Goal: Task Accomplishment & Management: Manage account settings

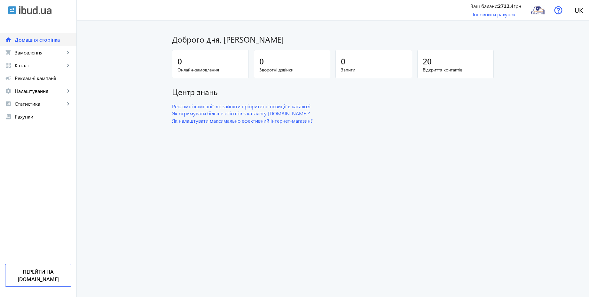
click at [41, 43] on link "home Домашня сторінка" at bounding box center [38, 39] width 76 height 13
click at [37, 53] on span "Замовлення" at bounding box center [40, 52] width 50 height 6
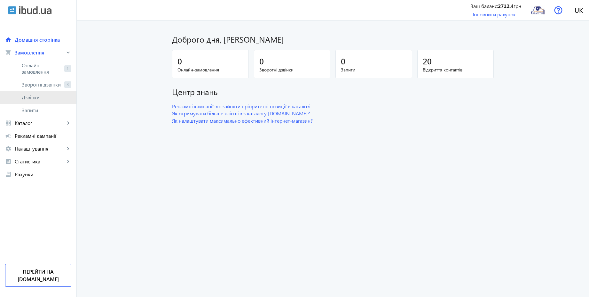
click at [29, 92] on link "Дзвінки" at bounding box center [38, 97] width 76 height 13
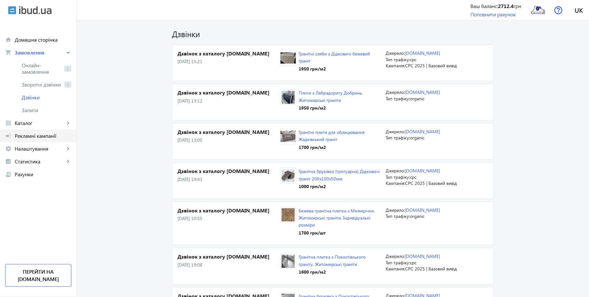
click at [23, 135] on span "Рекламні кампанії" at bounding box center [43, 135] width 57 height 6
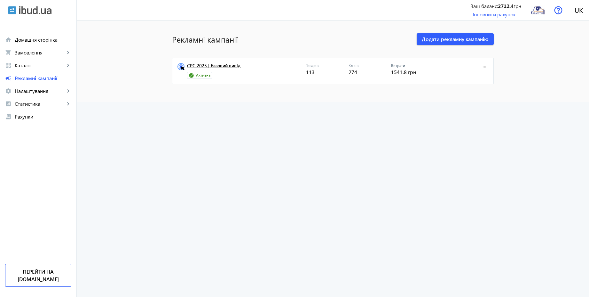
click at [214, 64] on link "CPC 2025 | Базовий вивід" at bounding box center [246, 67] width 119 height 9
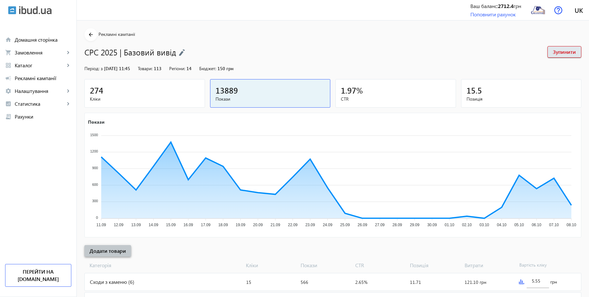
click at [116, 250] on span "Додати товари" at bounding box center [108, 250] width 36 height 7
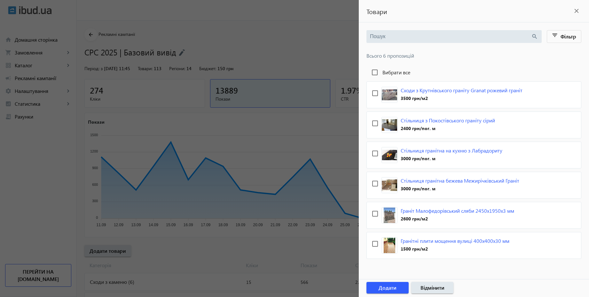
click at [406, 71] on label "Вибрати все" at bounding box center [395, 72] width 29 height 5
click at [381, 71] on input "Вибрати все" at bounding box center [374, 72] width 13 height 13
checkbox input "true"
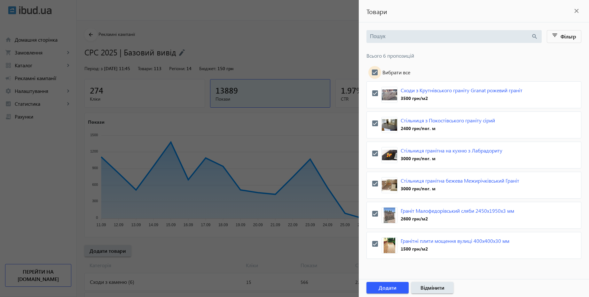
checkbox input "true"
click at [396, 287] on span "Додати" at bounding box center [388, 287] width 18 height 7
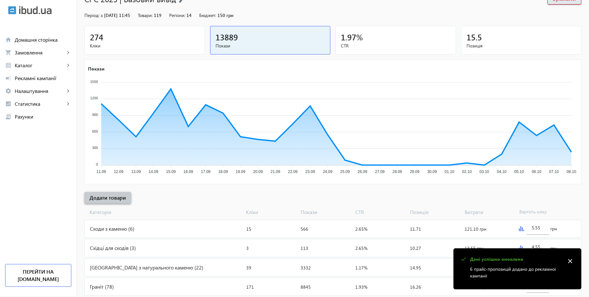
scroll to position [129, 0]
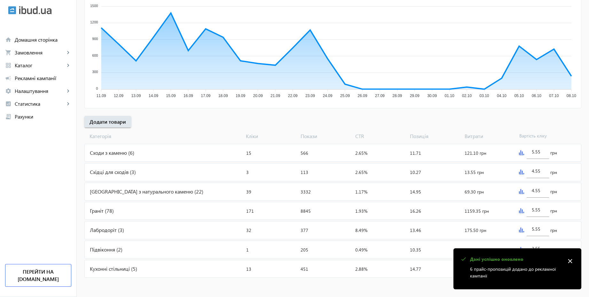
click at [572, 262] on mat-icon "close" at bounding box center [570, 261] width 10 height 10
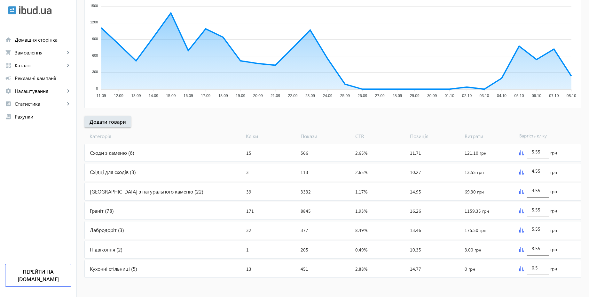
click at [523, 269] on img at bounding box center [521, 268] width 5 height 5
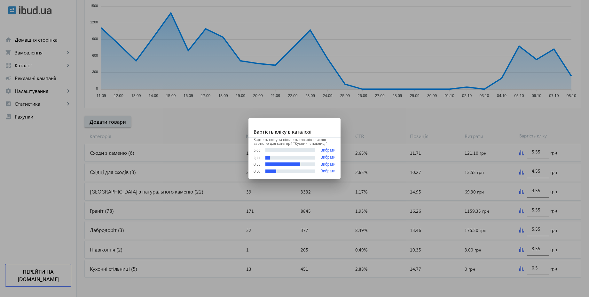
scroll to position [0, 0]
click at [178, 290] on div at bounding box center [294, 148] width 589 height 297
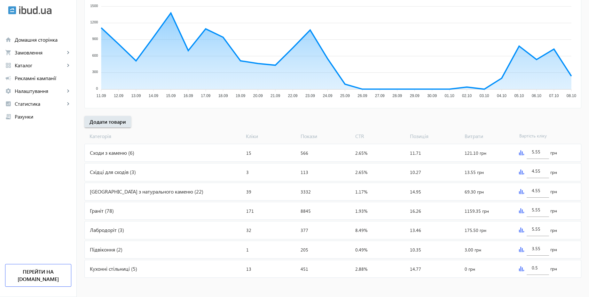
click at [181, 265] on div "Кухонні стільниці (5)" at bounding box center [164, 268] width 159 height 17
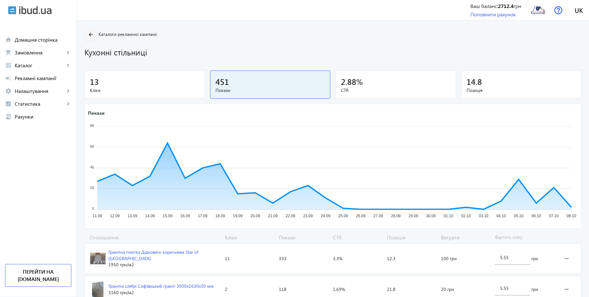
click at [91, 34] on mat-icon "arrow_back" at bounding box center [91, 35] width 8 height 8
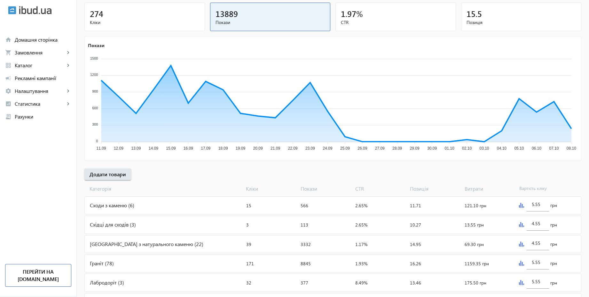
scroll to position [129, 0]
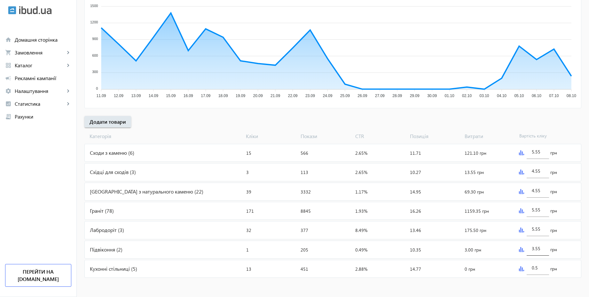
click at [542, 250] on input "3.55" at bounding box center [538, 248] width 12 height 6
click at [542, 268] on input "0.5" at bounding box center [538, 267] width 12 height 6
paste input "3.5"
type input "3.55"
click at [505, 122] on div "arrow_back Рекламні кампанії CPC 2025 | Базовий вивід Зупинити Період: з [DATE]…" at bounding box center [333, 88] width 512 height 379
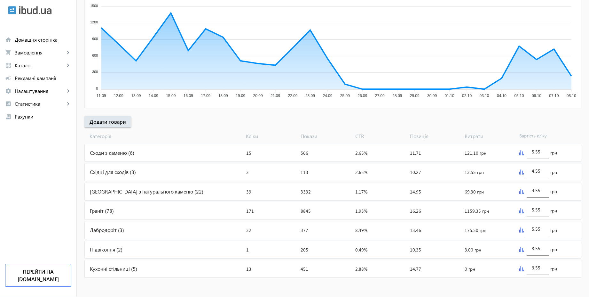
click at [114, 211] on div "Граніт (78)" at bounding box center [164, 210] width 159 height 17
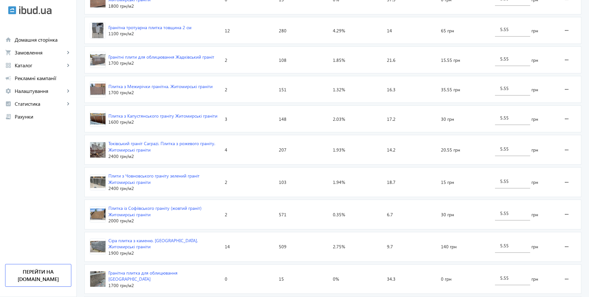
scroll to position [922, 0]
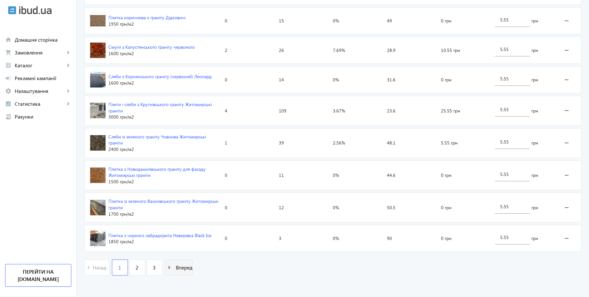
click at [166, 265] on mat-icon "navigate_next" at bounding box center [169, 267] width 8 height 8
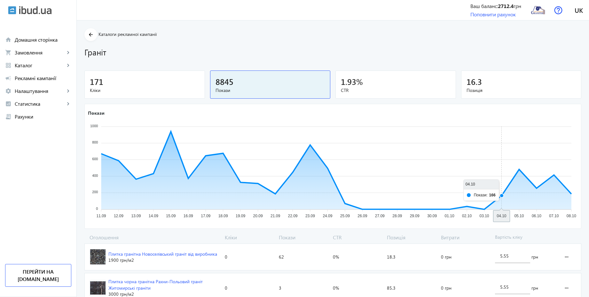
drag, startPoint x: 591, startPoint y: 91, endPoint x: 589, endPoint y: 106, distance: 15.2
drag, startPoint x: 593, startPoint y: 52, endPoint x: 593, endPoint y: 242, distance: 189.7
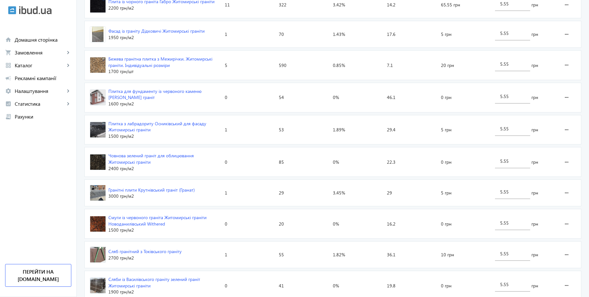
scroll to position [931, 0]
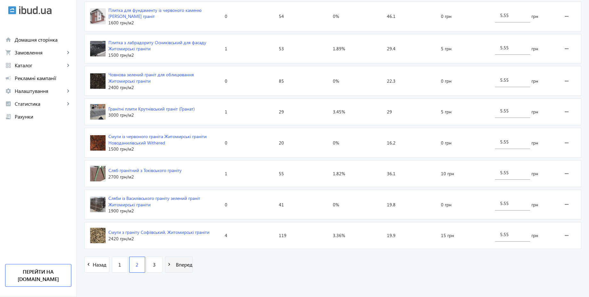
click at [177, 271] on span at bounding box center [178, 264] width 27 height 15
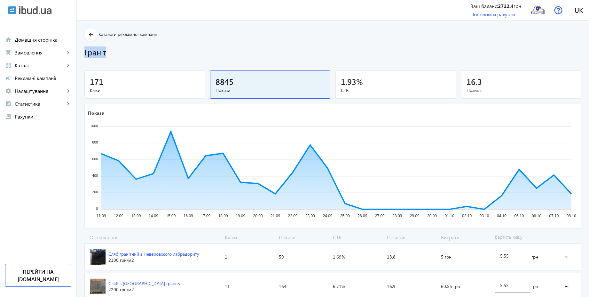
drag, startPoint x: 593, startPoint y: 31, endPoint x: 591, endPoint y: 63, distance: 32.0
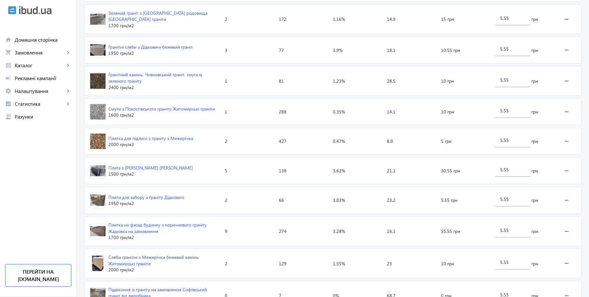
scroll to position [542, 0]
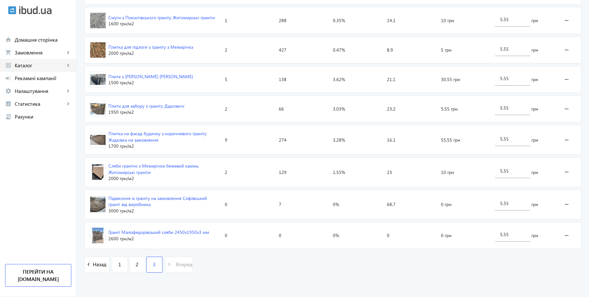
click at [23, 62] on span "Каталог" at bounding box center [40, 65] width 50 height 6
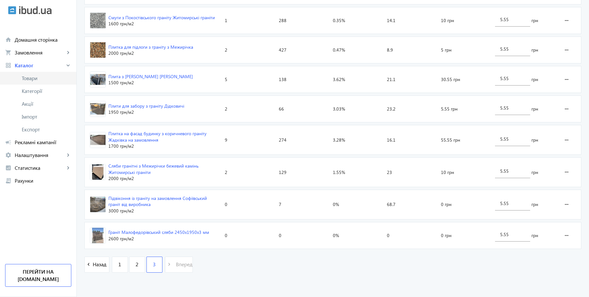
click at [36, 77] on span "Товари" at bounding box center [47, 78] width 50 height 6
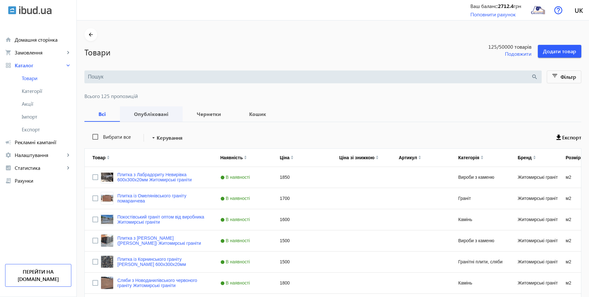
click at [152, 119] on span "Опубліковані" at bounding box center [151, 113] width 47 height 15
click at [564, 73] on span "Фільтр" at bounding box center [569, 76] width 16 height 7
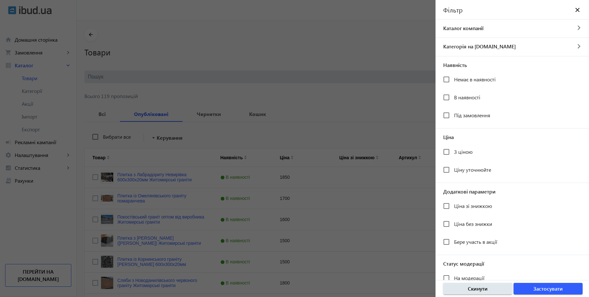
scroll to position [55, 0]
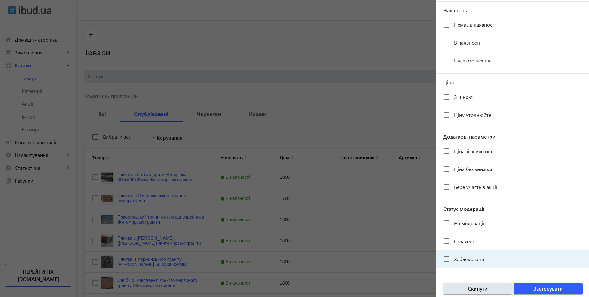
click at [491, 258] on mat-checkbox "Заблоковано" at bounding box center [516, 258] width 146 height 13
click at [477, 263] on div "Заблоковано" at bounding box center [463, 258] width 41 height 13
click at [450, 261] on input "Заблоковано" at bounding box center [446, 258] width 13 height 13
checkbox input "true"
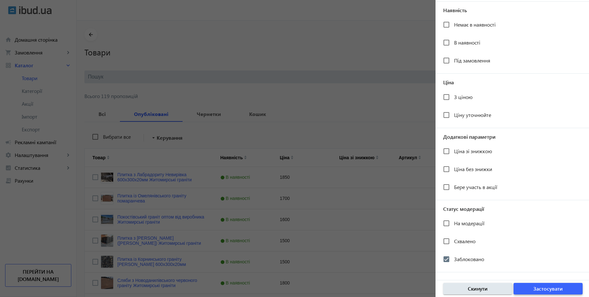
click at [543, 292] on span "button" at bounding box center [548, 288] width 69 height 15
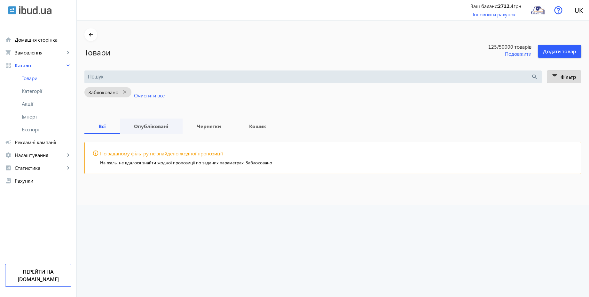
click at [154, 122] on span "Опубліковані" at bounding box center [151, 125] width 47 height 15
click at [223, 132] on div "Чернетки" at bounding box center [209, 125] width 52 height 15
click at [244, 126] on b "Кошик" at bounding box center [258, 125] width 30 height 5
click at [120, 90] on mat-icon "close" at bounding box center [124, 92] width 13 height 8
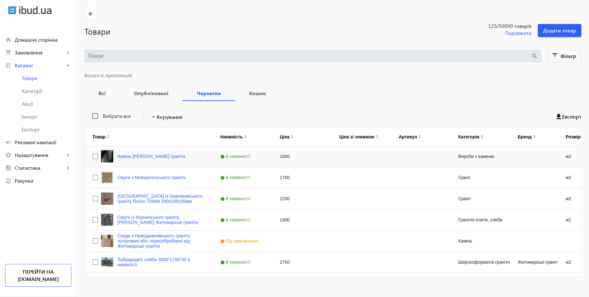
scroll to position [30, 0]
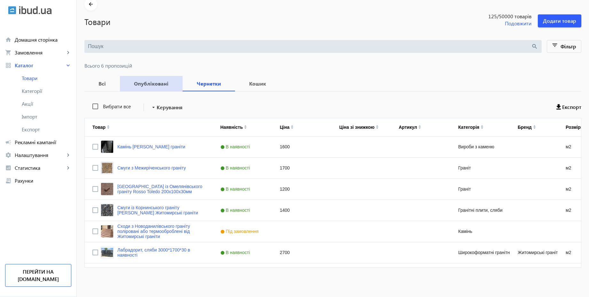
click at [147, 85] on b "Опубліковані" at bounding box center [151, 83] width 47 height 5
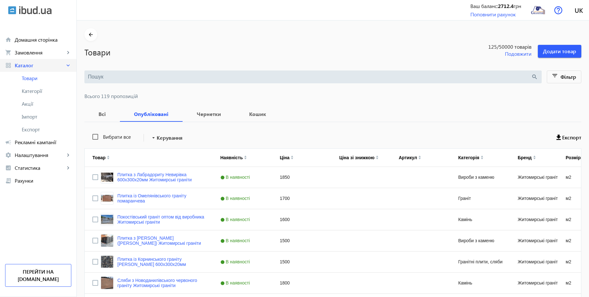
click at [31, 64] on span "Каталог" at bounding box center [40, 65] width 50 height 6
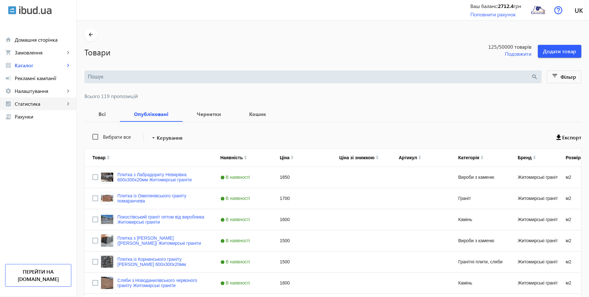
click at [24, 97] on link "analytics Статистика keyboard_arrow_right" at bounding box center [38, 103] width 76 height 13
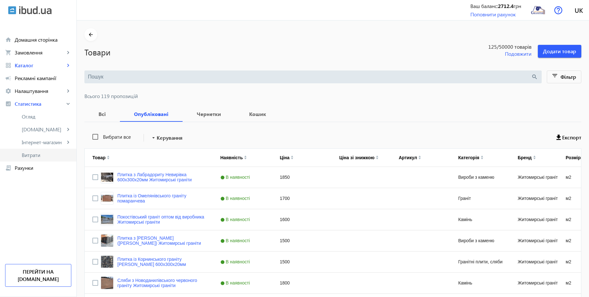
click at [30, 154] on span "Витрати" at bounding box center [47, 155] width 50 height 6
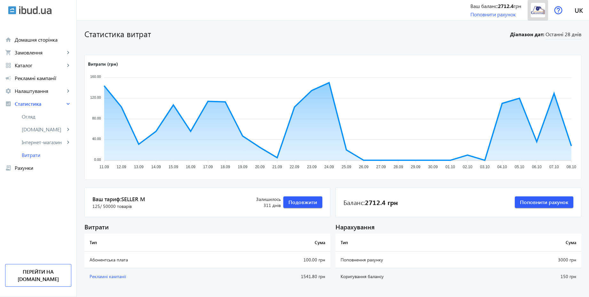
click at [535, 16] on img at bounding box center [538, 10] width 14 height 14
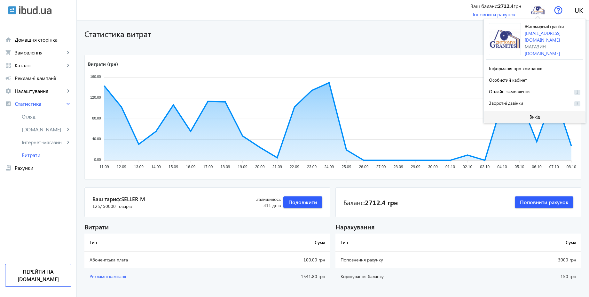
click at [531, 115] on span "Вихід" at bounding box center [535, 116] width 11 height 5
